Goal: Transaction & Acquisition: Obtain resource

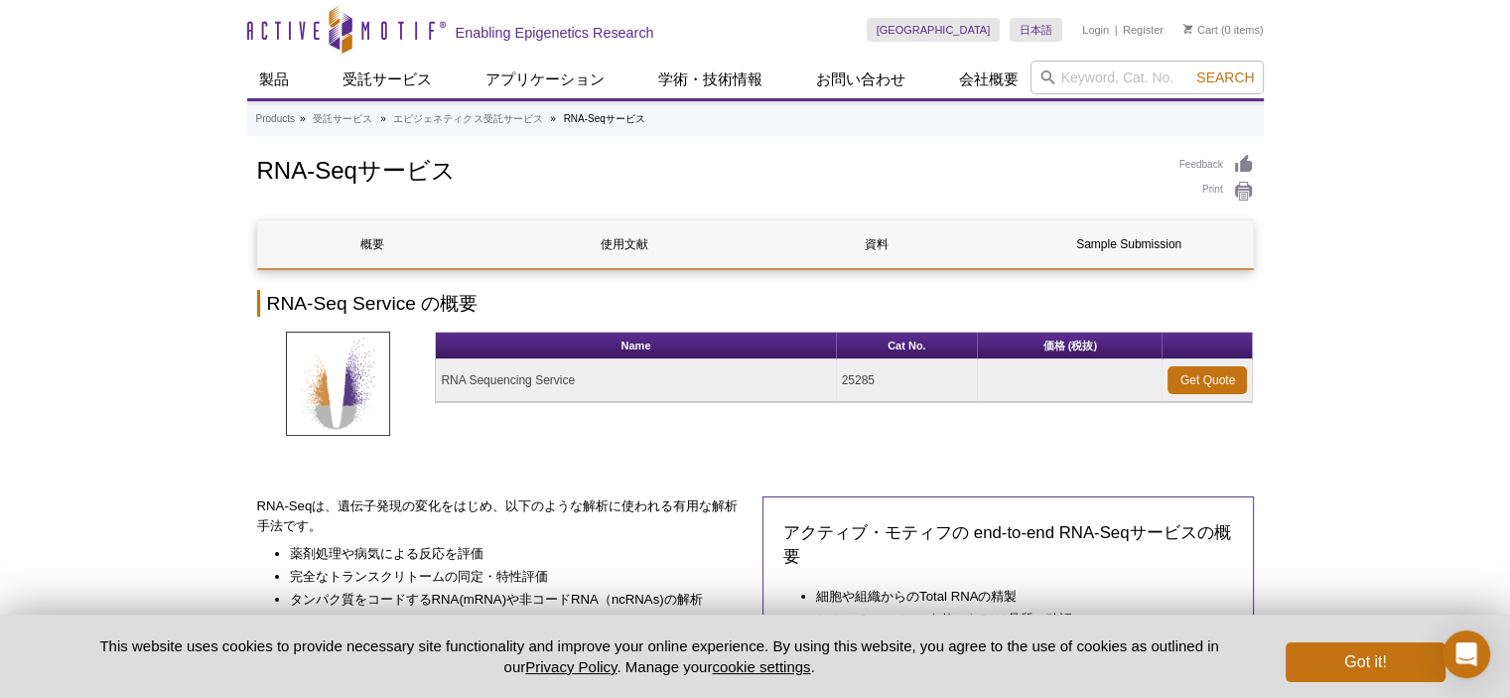
click at [1204, 374] on link "Get Quote" at bounding box center [1206, 380] width 79 height 28
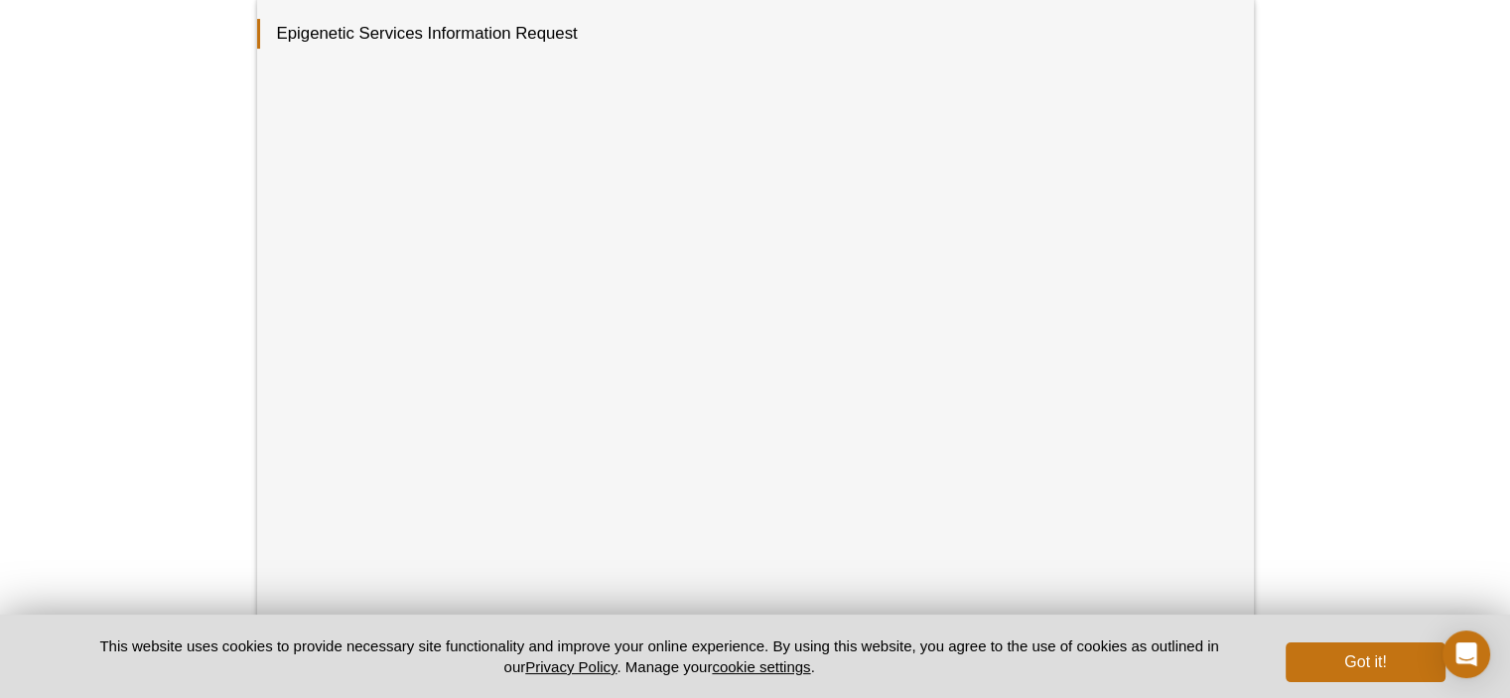
drag, startPoint x: 1524, startPoint y: 120, endPoint x: 1501, endPoint y: 221, distance: 103.8
click at [1509, 266] on html "× We've preset your country and language selections based on your location. Sel…" at bounding box center [755, 445] width 1510 height 1603
